Goal: Transaction & Acquisition: Book appointment/travel/reservation

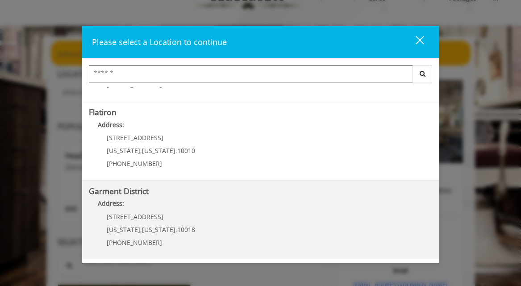
scroll to position [41, 0]
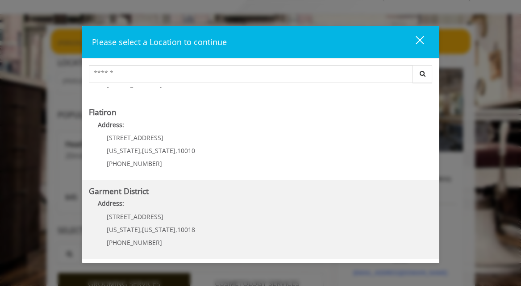
click at [246, 209] on District "Address:" at bounding box center [261, 206] width 344 height 14
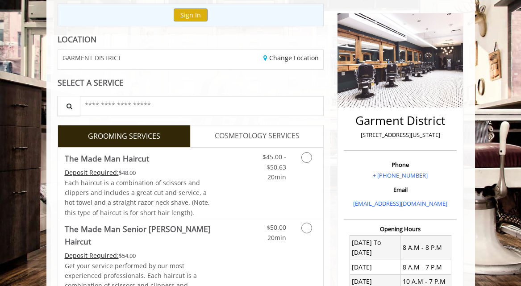
scroll to position [108, 0]
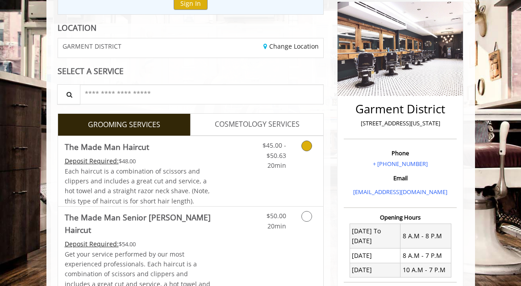
click at [309, 146] on icon "Grooming services" at bounding box center [306, 146] width 11 height 11
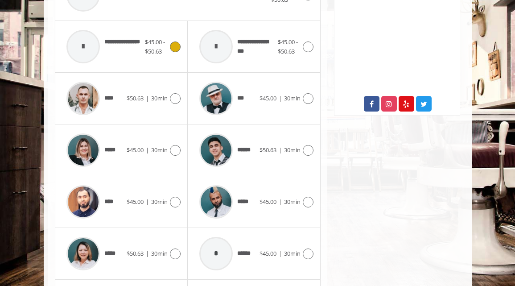
scroll to position [495, 0]
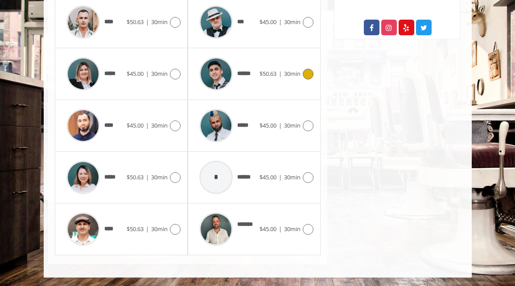
click at [271, 73] on span "$50.63" at bounding box center [268, 74] width 17 height 8
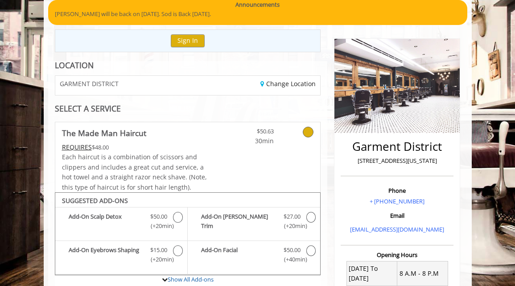
scroll to position [71, 0]
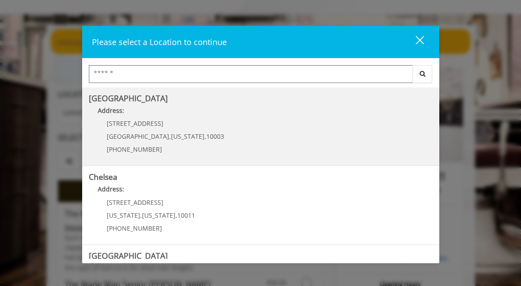
scroll to position [222, 0]
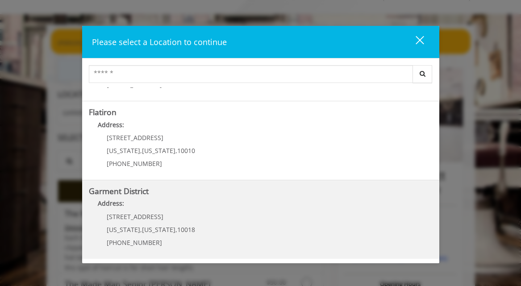
click at [191, 197] on District "Garment District Address: 1400 Broadway New York , New York , 10018 (212) 997-4…" at bounding box center [261, 219] width 344 height 65
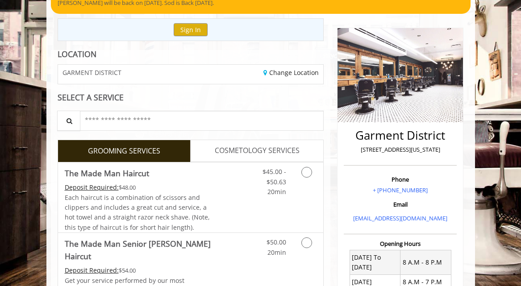
scroll to position [117, 0]
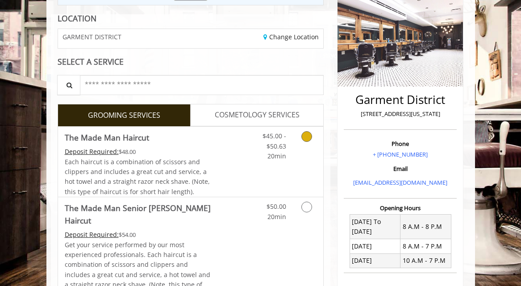
click at [313, 132] on link "Grooming services" at bounding box center [307, 144] width 17 height 34
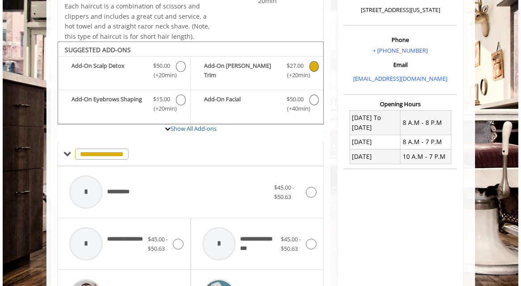
scroll to position [194, 0]
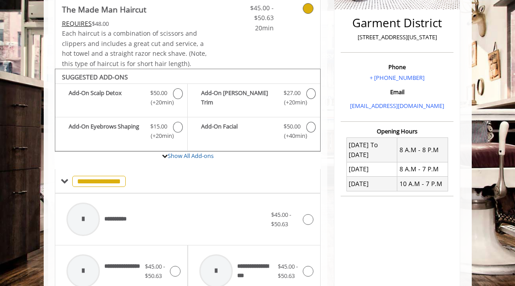
click at [306, 9] on icon at bounding box center [308, 8] width 11 height 11
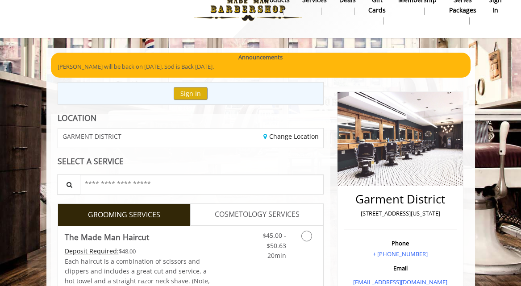
scroll to position [0, 0]
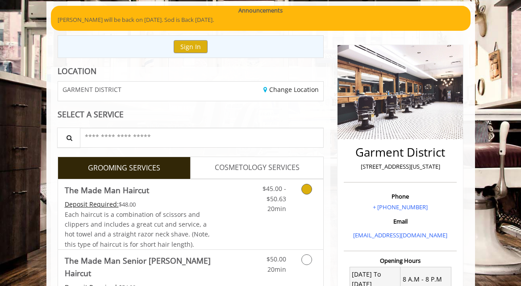
click at [305, 191] on icon "Grooming services" at bounding box center [306, 189] width 11 height 11
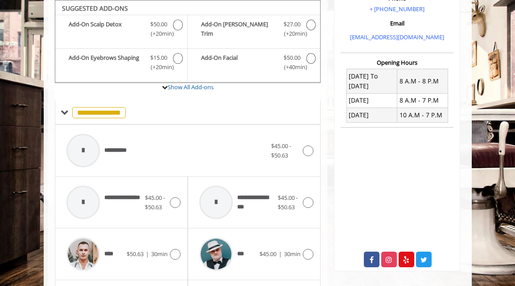
scroll to position [268, 0]
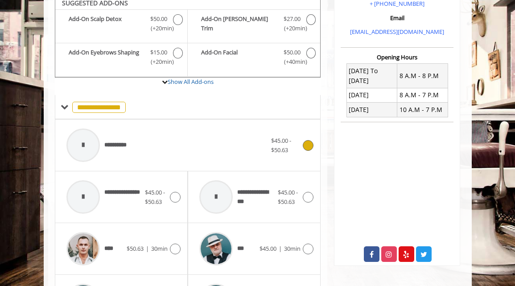
click at [308, 150] on icon at bounding box center [308, 145] width 11 height 11
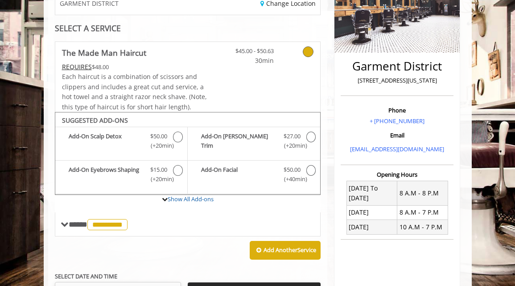
scroll to position [252, 0]
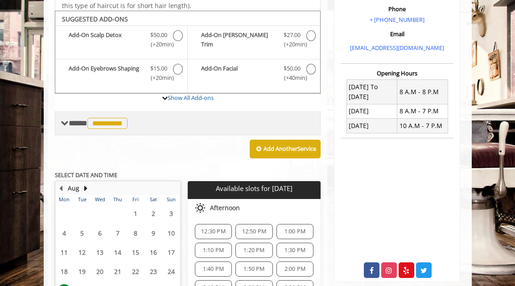
click at [82, 121] on span "**********" at bounding box center [99, 123] width 61 height 8
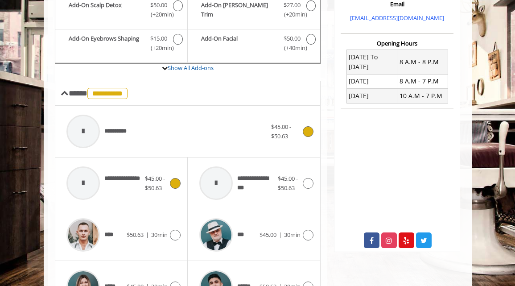
click at [172, 188] on div "$45.00 - $50.63" at bounding box center [163, 183] width 36 height 19
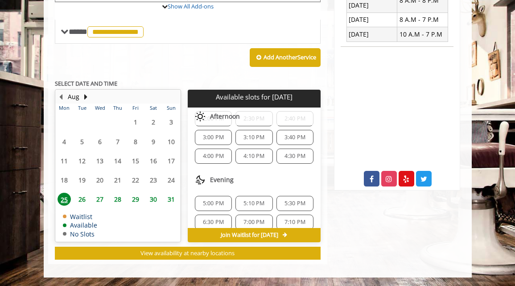
scroll to position [40, 0]
click at [291, 160] on div "4:30 PM" at bounding box center [295, 156] width 37 height 15
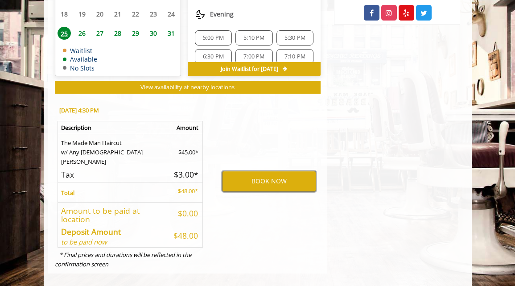
scroll to position [503, 0]
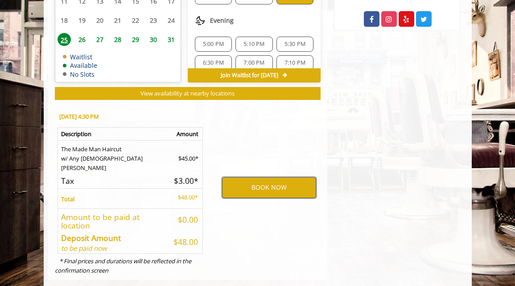
click at [266, 183] on button "BOOK NOW" at bounding box center [269, 187] width 94 height 21
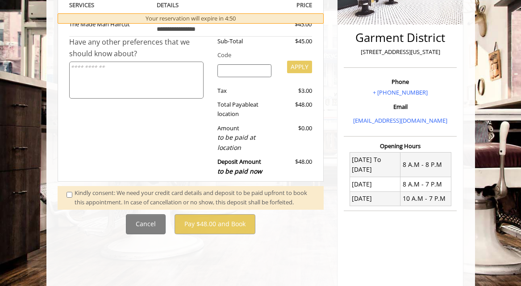
scroll to position [318, 0]
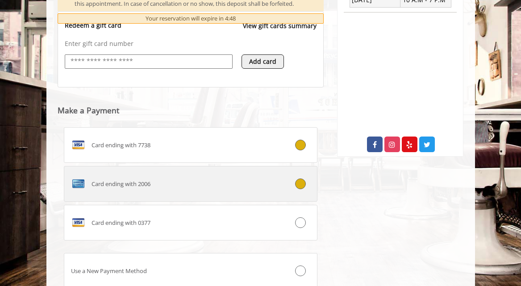
click at [303, 189] on icon at bounding box center [300, 184] width 11 height 11
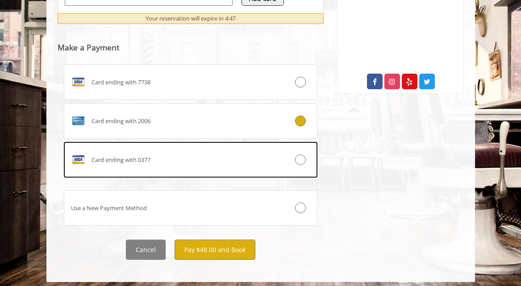
scroll to position [442, 0]
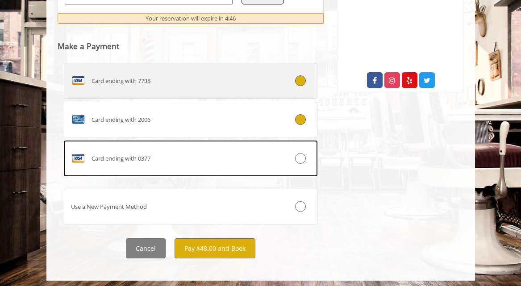
click at [300, 86] on icon at bounding box center [300, 80] width 11 height 11
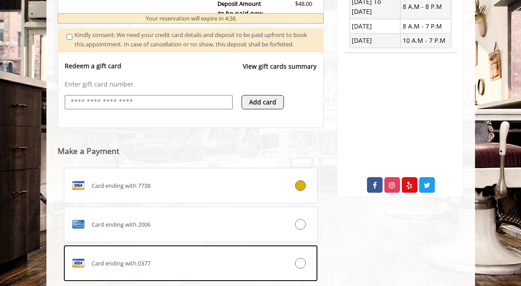
scroll to position [455, 0]
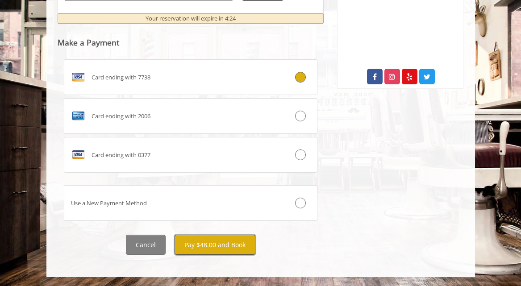
click at [206, 245] on button "Pay $48.00 and Book" at bounding box center [215, 245] width 81 height 20
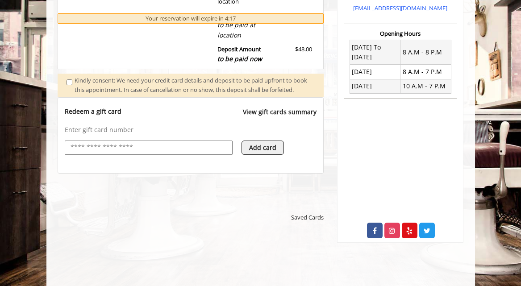
scroll to position [406, 0]
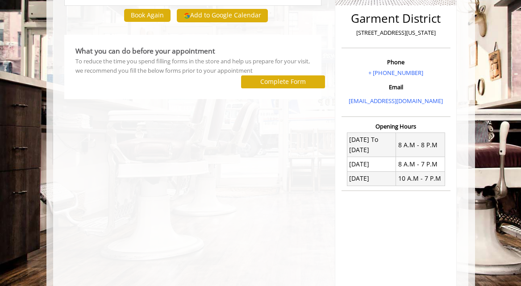
scroll to position [23, 0]
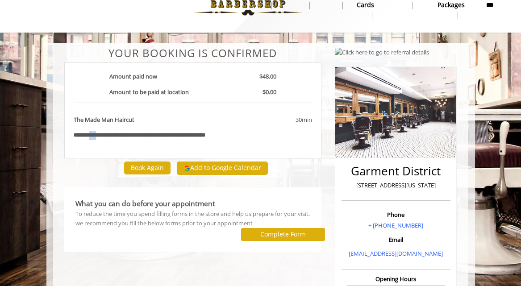
drag, startPoint x: 89, startPoint y: 135, endPoint x: 101, endPoint y: 134, distance: 12.1
click at [100, 134] on b "**********" at bounding box center [87, 135] width 27 height 6
drag, startPoint x: 102, startPoint y: 136, endPoint x: 87, endPoint y: 137, distance: 15.2
click at [87, 137] on b "**********" at bounding box center [87, 135] width 27 height 6
